Goal: Task Accomplishment & Management: Complete application form

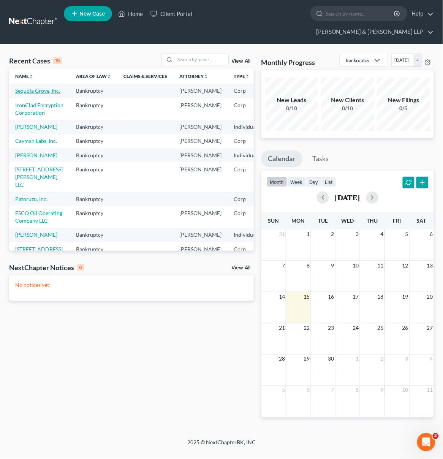
click at [26, 87] on link "Sequoia Grove, Inc." at bounding box center [37, 90] width 45 height 6
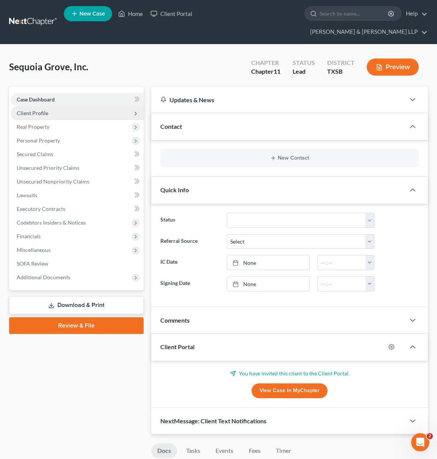
click at [71, 106] on span "Client Profile" at bounding box center [77, 113] width 133 height 14
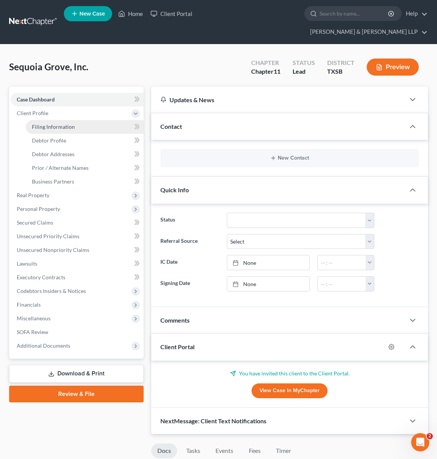
click at [84, 120] on link "Filing Information" at bounding box center [85, 127] width 118 height 14
select select "3"
select select "1"
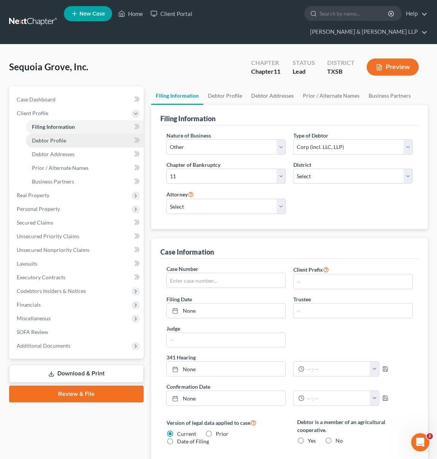
click at [85, 134] on link "Debtor Profile" at bounding box center [85, 141] width 118 height 14
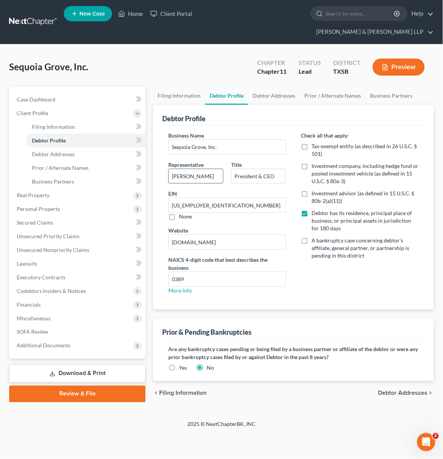
click at [180, 169] on input "[PERSON_NAME]" at bounding box center [196, 176] width 54 height 14
type input "[PERSON_NAME]"
click at [107, 364] on link "Download & Print" at bounding box center [77, 373] width 136 height 18
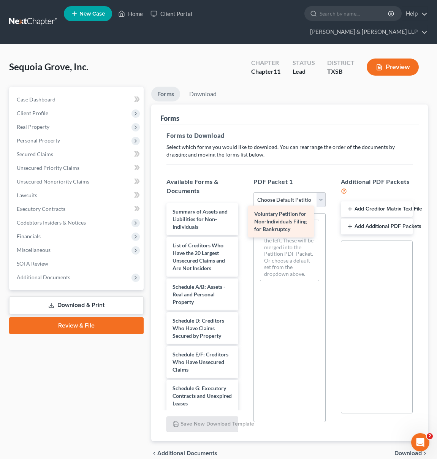
drag, startPoint x: 197, startPoint y: 206, endPoint x: 277, endPoint y: 222, distance: 81.6
click at [244, 222] on div "Voluntary Petition for Non-Individuals Filing for Bankruptcy Voluntary Petition…" at bounding box center [202, 402] width 84 height 399
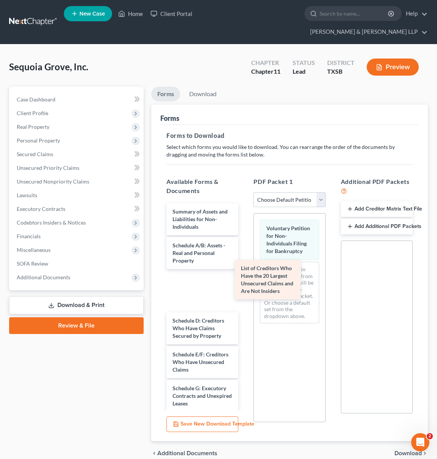
drag, startPoint x: 192, startPoint y: 250, endPoint x: 259, endPoint y: 284, distance: 74.0
click at [244, 284] on div "List of Creditors Who Have the 20 Largest Unsecured Claims and Are Not Insiders…" at bounding box center [202, 402] width 84 height 399
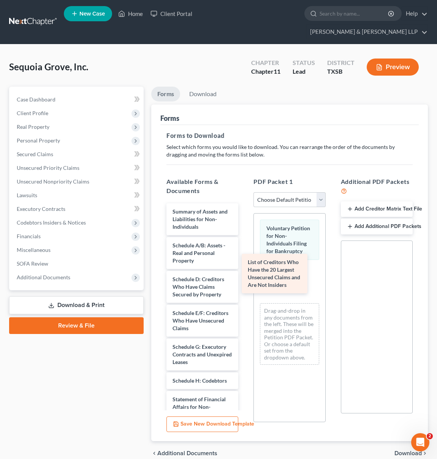
drag, startPoint x: 227, startPoint y: 278, endPoint x: 296, endPoint y: 273, distance: 69.2
click at [244, 274] on div "List of Creditors Who Have the 20 Largest Unsecured Claims and Are Not Insiders…" at bounding box center [202, 382] width 84 height 358
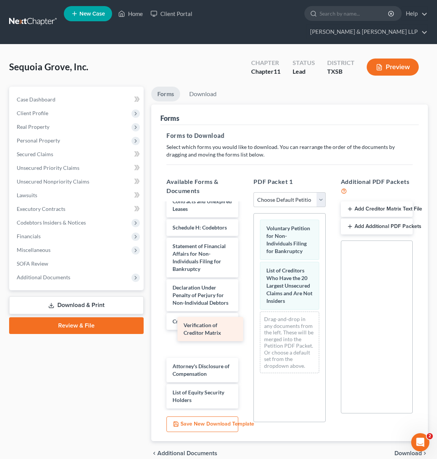
scroll to position [142, 0]
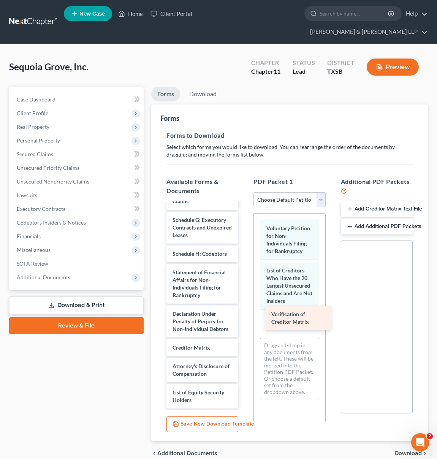
drag, startPoint x: 194, startPoint y: 333, endPoint x: 289, endPoint y: 322, distance: 96.0
click at [244, 322] on div "Verification of Creditor Matrix Summary of Assets and Liabilities for Non-Indiv…" at bounding box center [202, 242] width 84 height 332
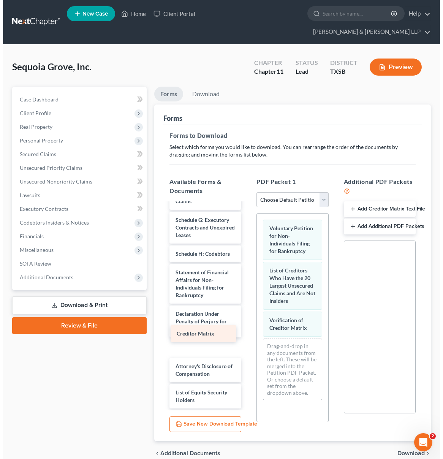
scroll to position [123, 0]
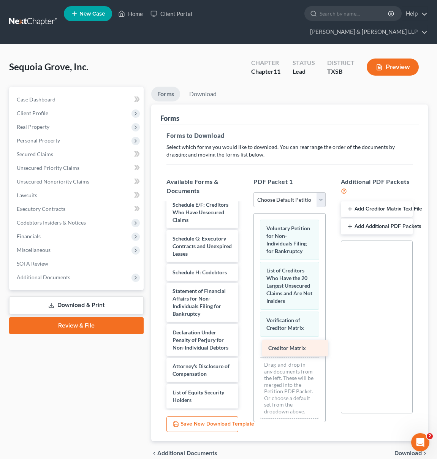
drag, startPoint x: 190, startPoint y: 335, endPoint x: 285, endPoint y: 350, distance: 95.6
click at [244, 350] on div "Creditor Matrix Summary of Assets and Liabilities for Non-Individuals Schedule …" at bounding box center [202, 251] width 84 height 313
click at [358, 201] on button "Add Creditor Matrix Text File" at bounding box center [377, 209] width 72 height 16
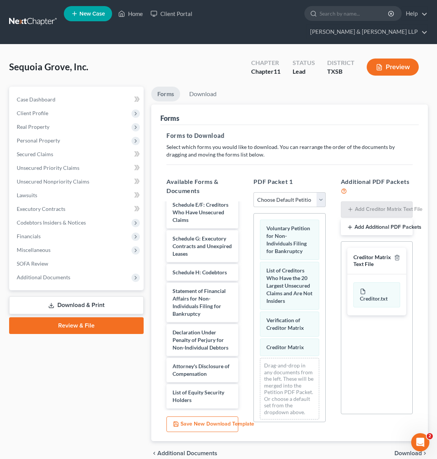
click at [402, 450] on span "Download" at bounding box center [407, 453] width 27 height 6
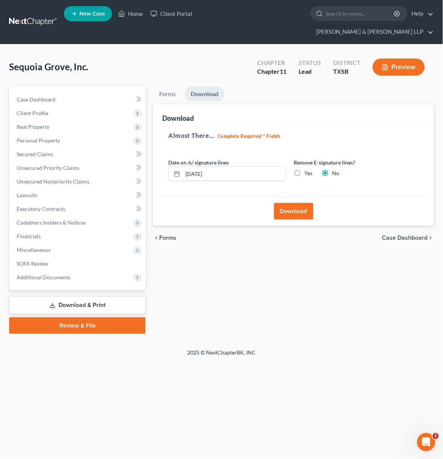
click at [199, 167] on input "[DATE]" at bounding box center [234, 174] width 103 height 14
type input "09/01/20256"
click at [304, 169] on label "Yes" at bounding box center [308, 173] width 8 height 8
click at [307, 169] on input "Yes" at bounding box center [309, 171] width 5 height 5
radio input "true"
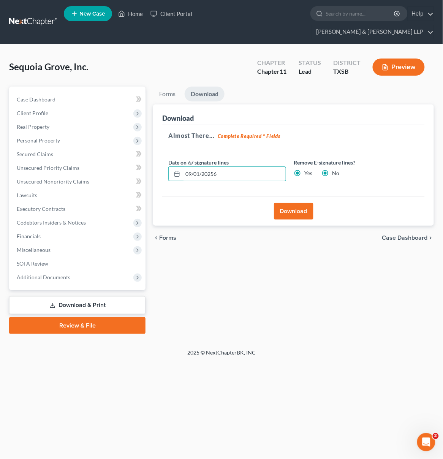
radio input "false"
click at [298, 203] on button "Download" at bounding box center [293, 211] width 39 height 17
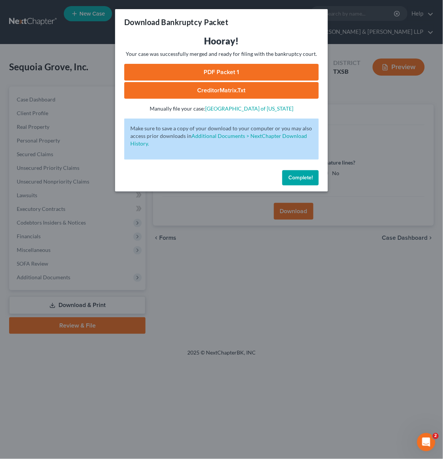
click at [230, 84] on link "CreditorMatrix.txt" at bounding box center [221, 90] width 194 height 17
click at [233, 73] on link "PDF Packet 1" at bounding box center [221, 72] width 194 height 17
click at [292, 180] on span "Complete!" at bounding box center [300, 177] width 24 height 6
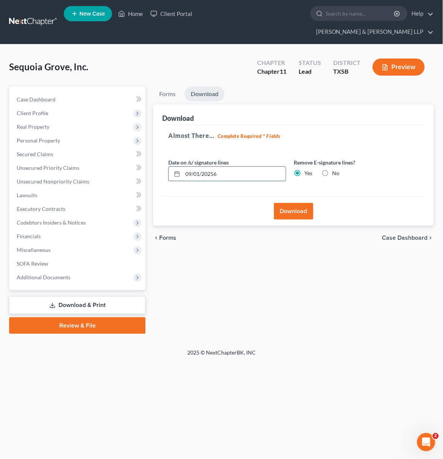
drag, startPoint x: 218, startPoint y: 159, endPoint x: 196, endPoint y: 160, distance: 22.0
click at [196, 167] on input "09/01/20256" at bounding box center [234, 174] width 103 height 14
type input "[DATE]"
click at [291, 203] on button "Download" at bounding box center [293, 211] width 39 height 17
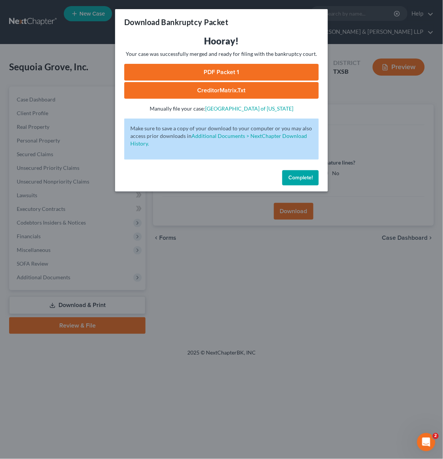
click at [241, 73] on link "PDF Packet 1" at bounding box center [221, 72] width 194 height 17
